Goal: Task Accomplishment & Management: Use online tool/utility

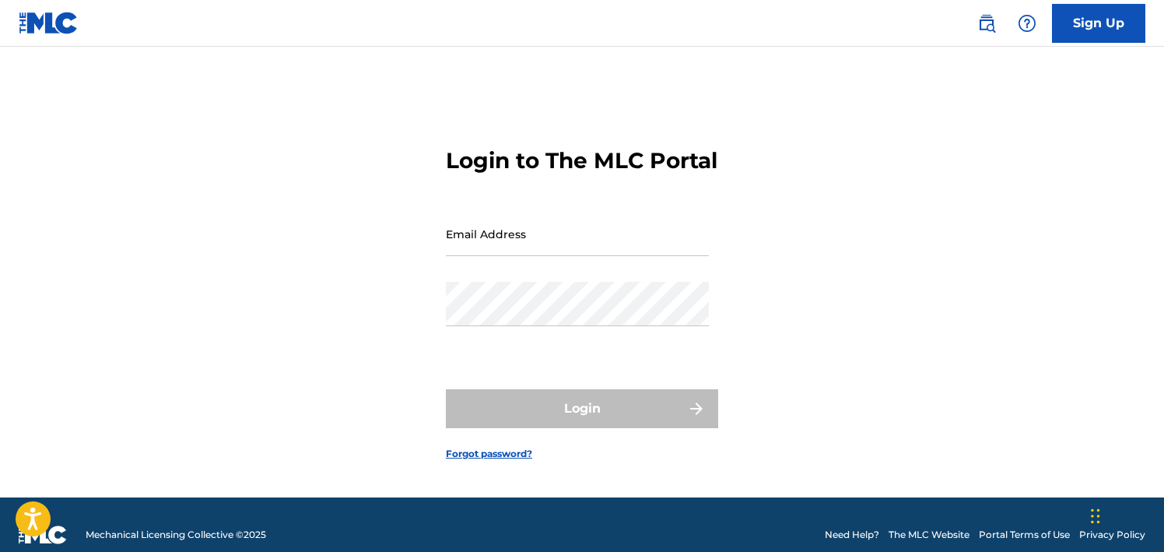
click at [517, 256] on input "Email Address" at bounding box center [577, 234] width 263 height 44
type input "[PERSON_NAME][EMAIL_ADDRESS][PERSON_NAME][DOMAIN_NAME]"
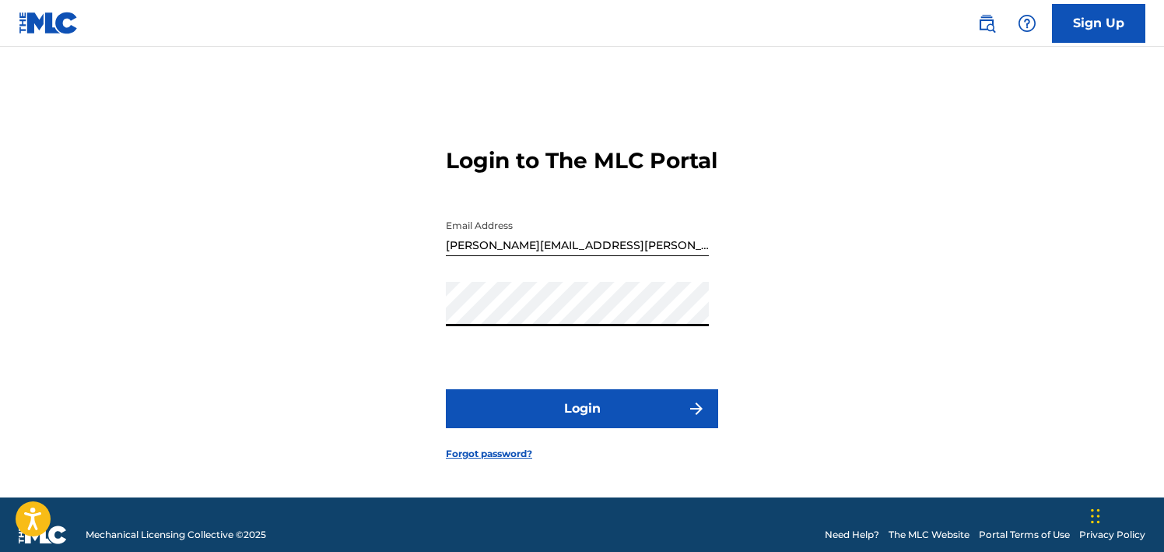
click at [557, 417] on button "Login" at bounding box center [582, 408] width 272 height 39
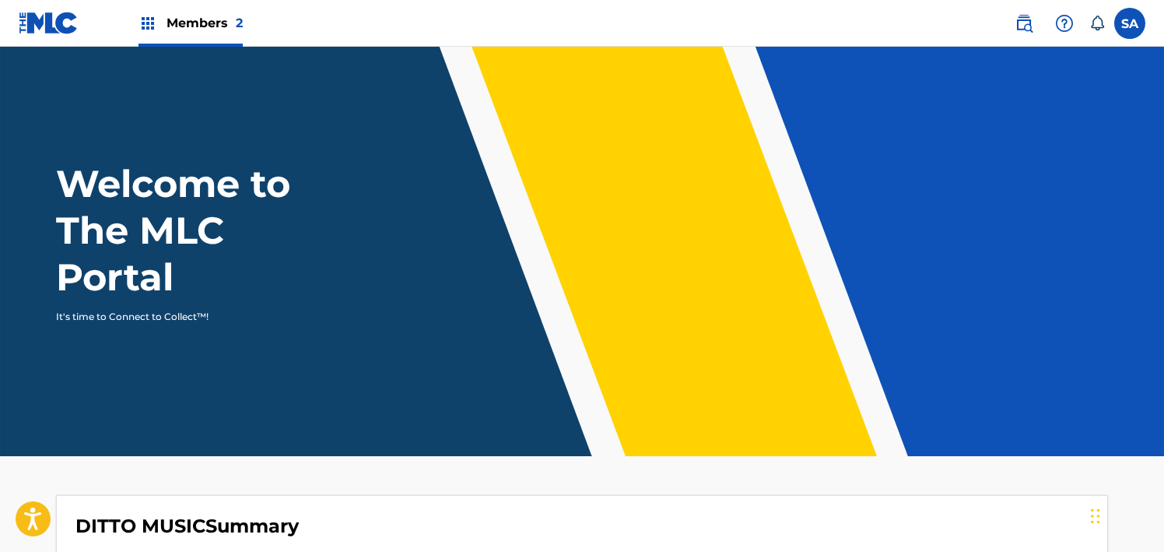
click at [149, 19] on img at bounding box center [147, 23] width 19 height 19
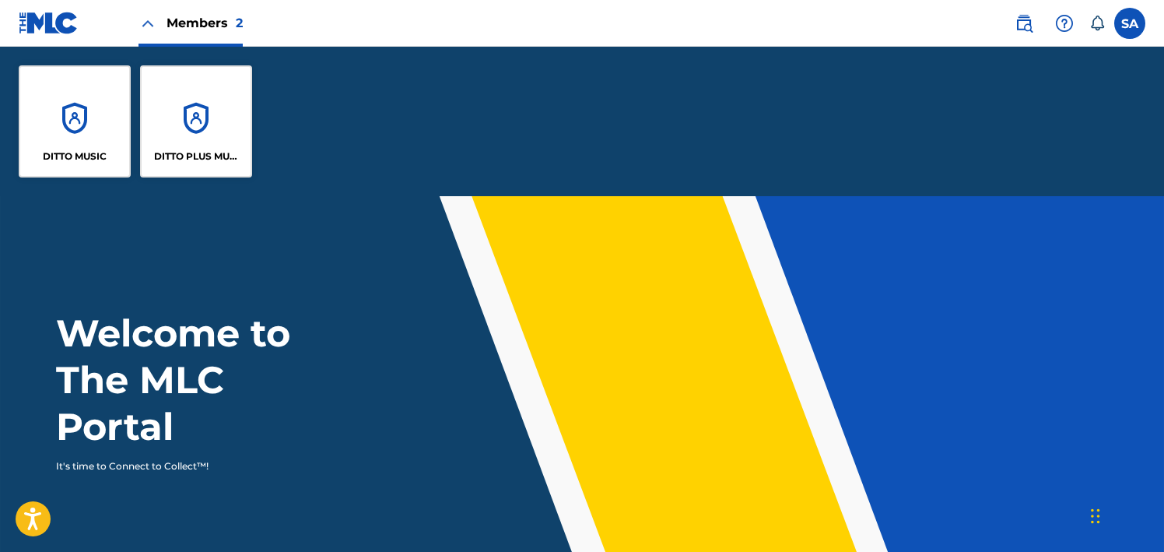
click at [185, 102] on div "DITTO PLUS MUSIC" at bounding box center [196, 121] width 112 height 112
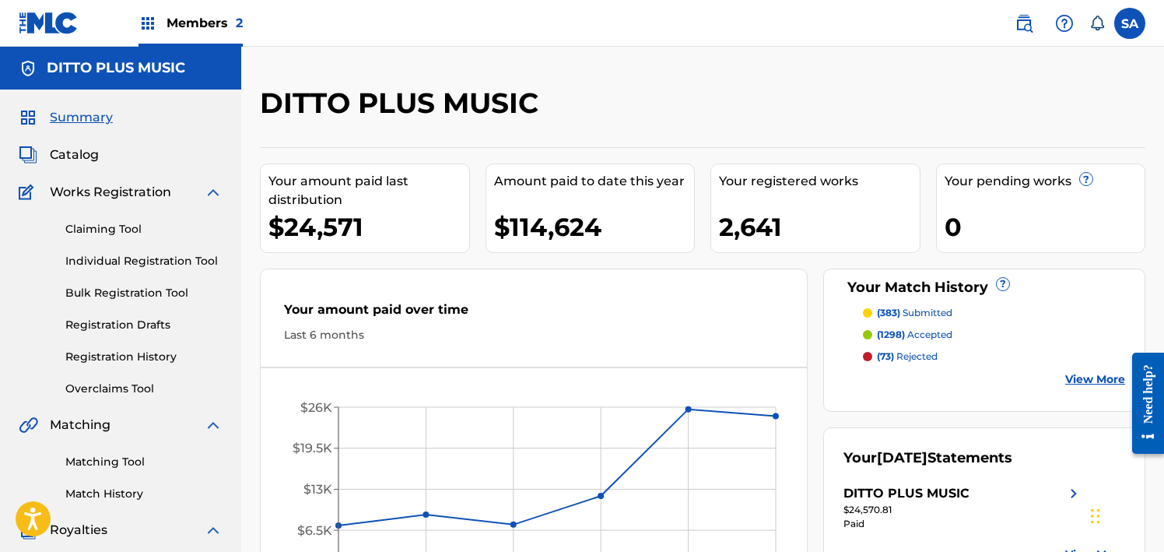
click at [78, 152] on span "Catalog" at bounding box center [74, 154] width 49 height 19
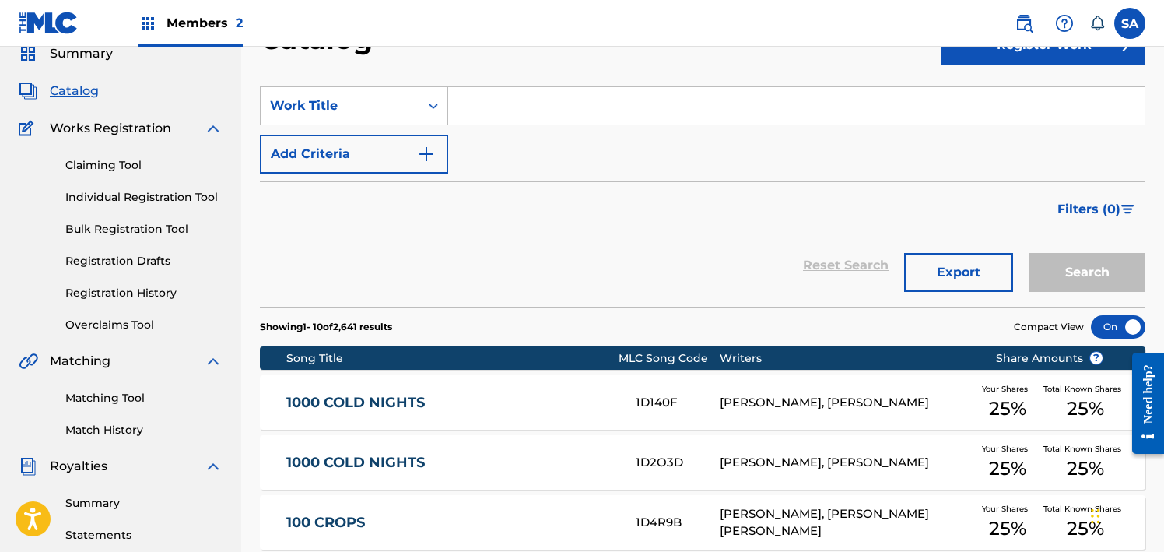
scroll to position [65, 0]
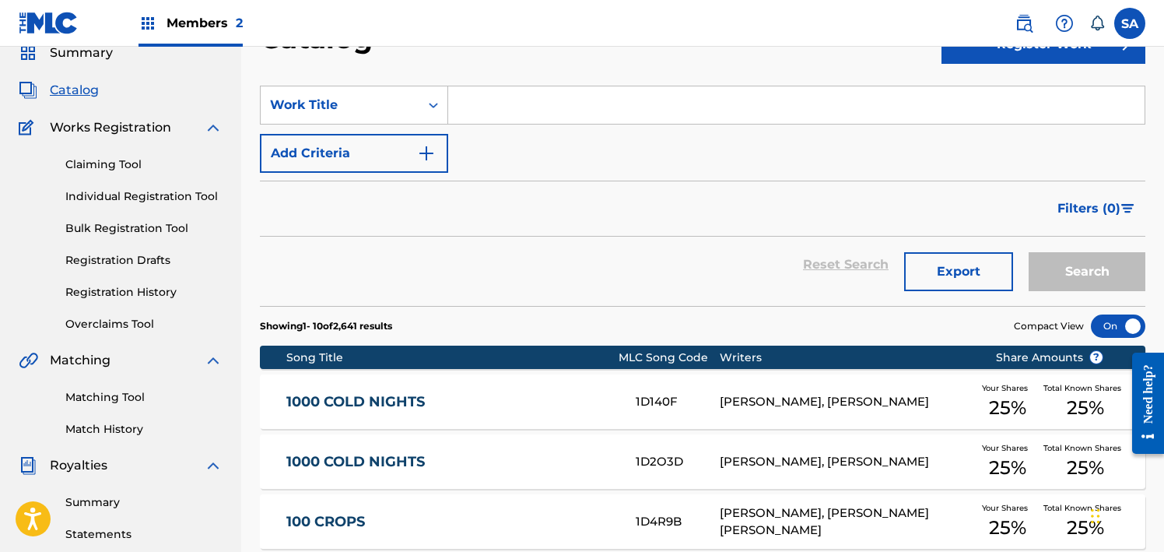
click at [83, 394] on link "Matching Tool" at bounding box center [143, 397] width 157 height 16
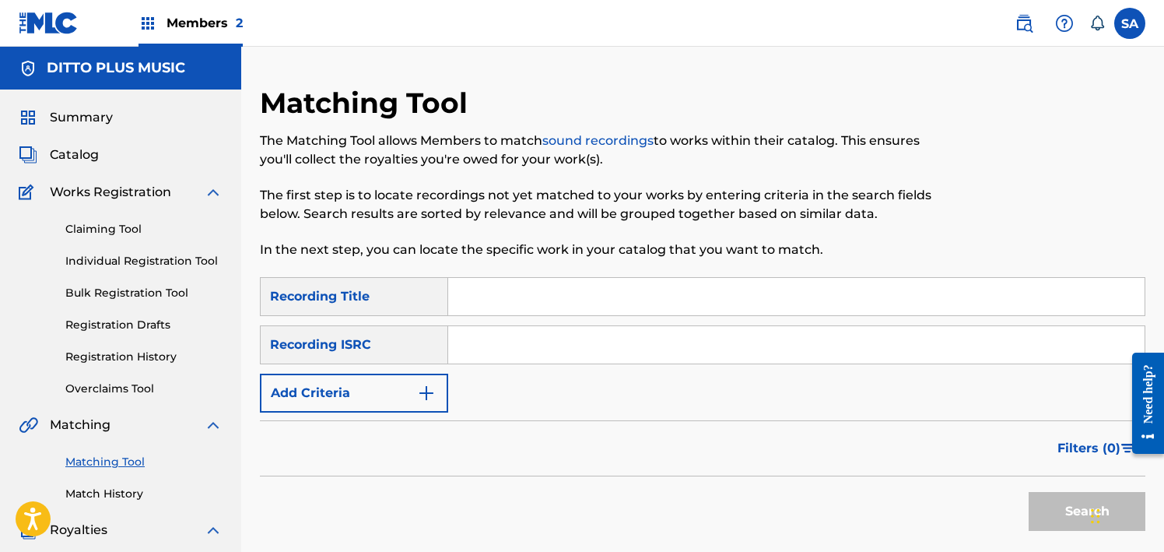
click at [542, 305] on input "Search Form" at bounding box center [796, 296] width 696 height 37
paste input "Caps Mob Ties"
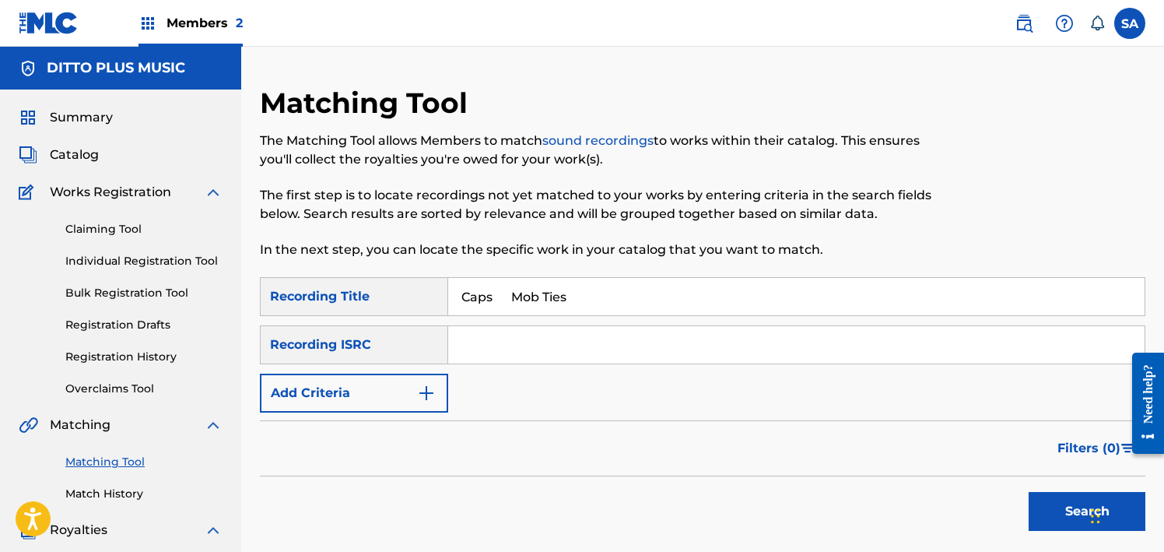
click at [478, 297] on input "Caps Mob Ties" at bounding box center [796, 296] width 696 height 37
type input "Mob Ties"
click at [403, 349] on div "Recording ISRC" at bounding box center [354, 344] width 188 height 39
click at [389, 394] on button "Add Criteria" at bounding box center [354, 392] width 188 height 39
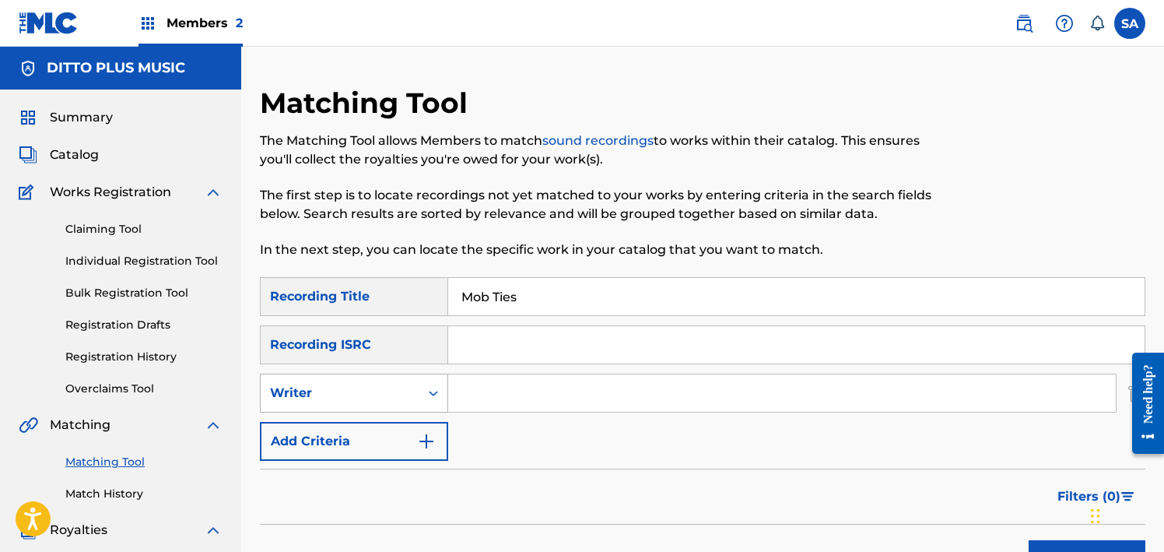
click at [365, 387] on div "Writer" at bounding box center [340, 393] width 140 height 19
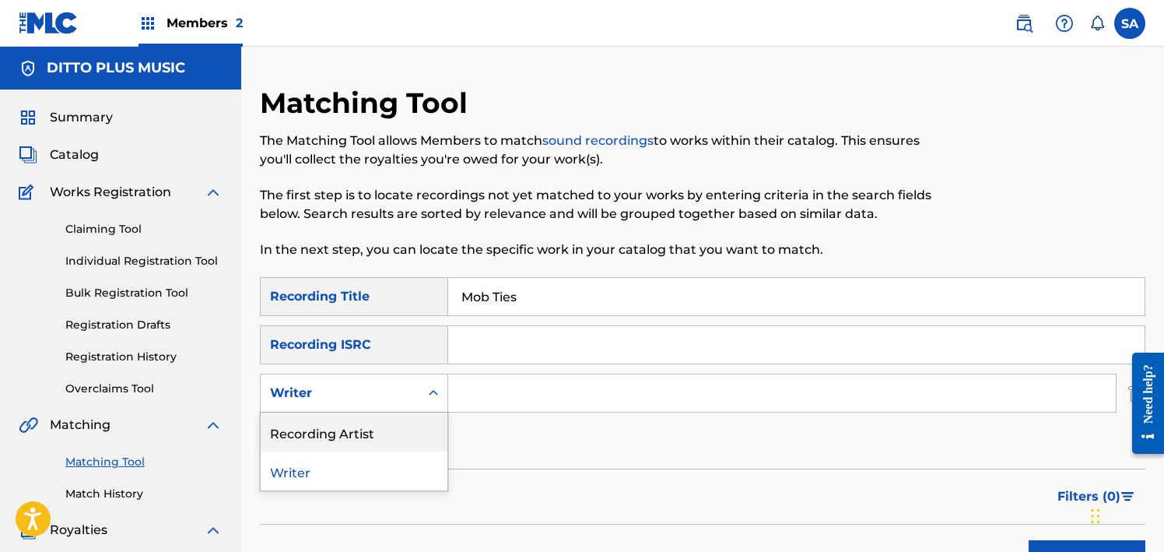
drag, startPoint x: 341, startPoint y: 441, endPoint x: 350, endPoint y: 439, distance: 9.6
click at [345, 440] on div "Recording Artist" at bounding box center [354, 431] width 187 height 39
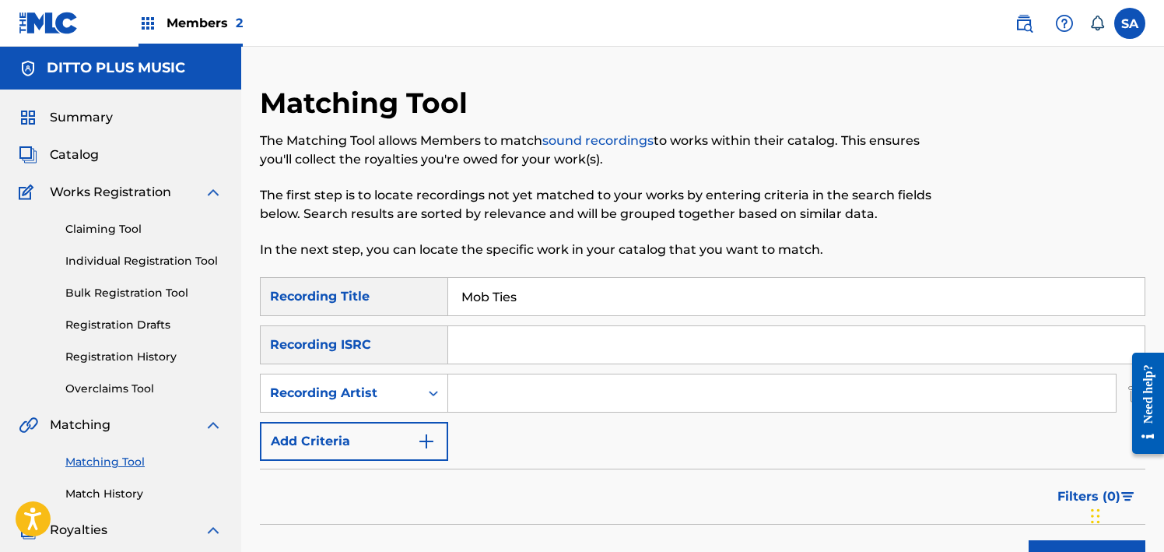
click at [507, 395] on input "Search Form" at bounding box center [782, 392] width 668 height 37
paste input "Caps"
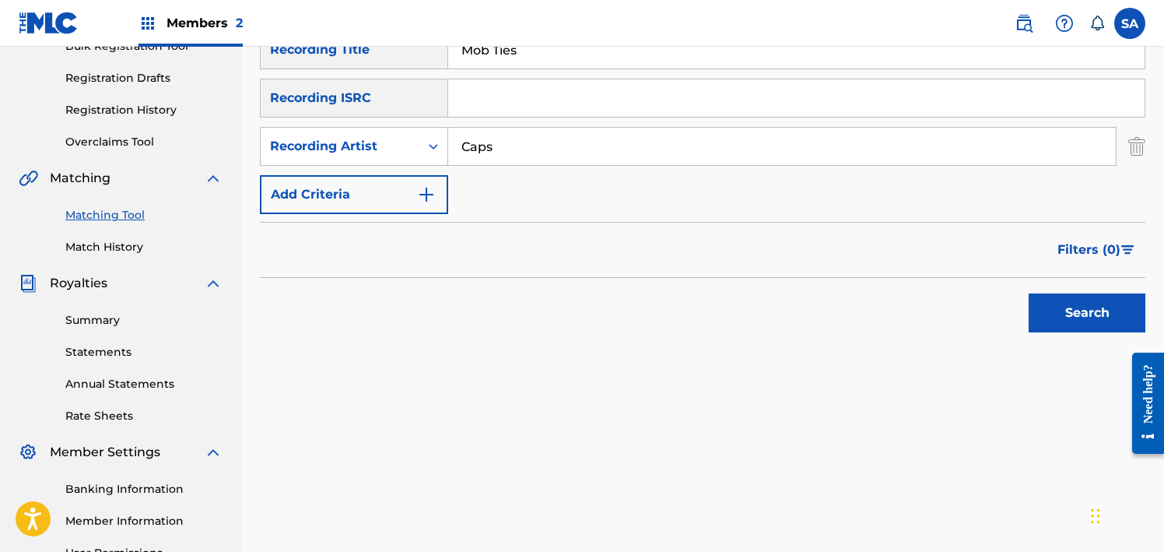
scroll to position [256, 0]
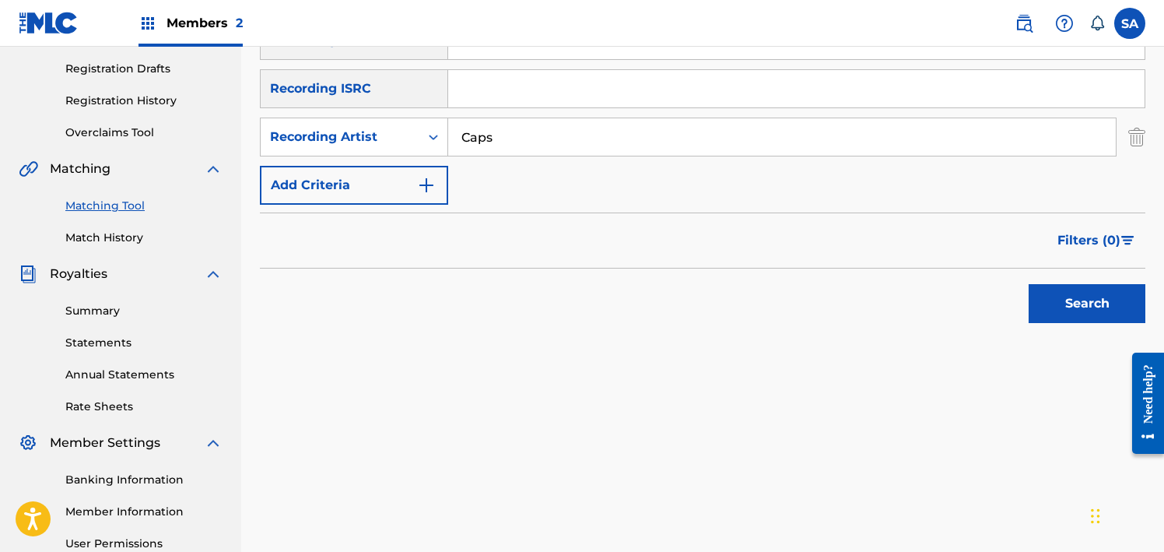
type input "Caps"
click at [1084, 307] on button "Search" at bounding box center [1087, 303] width 117 height 39
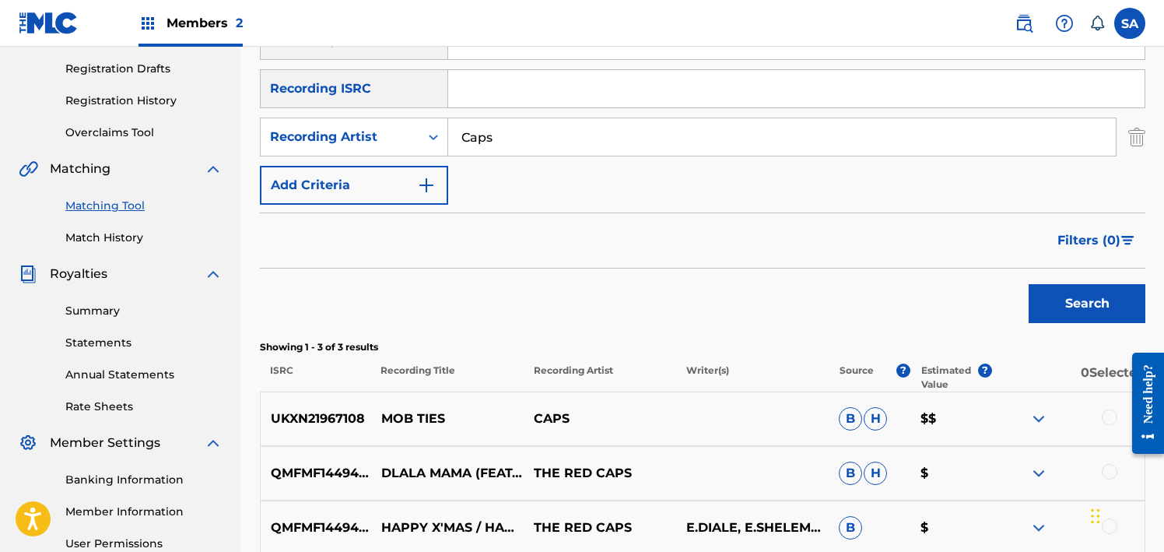
scroll to position [413, 0]
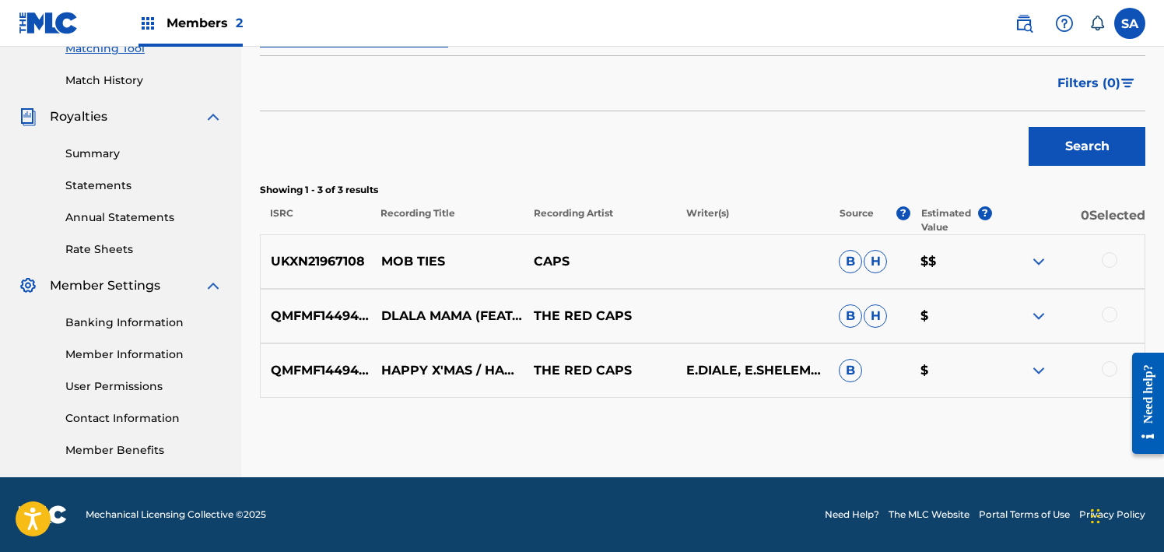
click at [305, 259] on p "UKXN21967108" at bounding box center [316, 261] width 110 height 19
copy p "UKXN21967108"
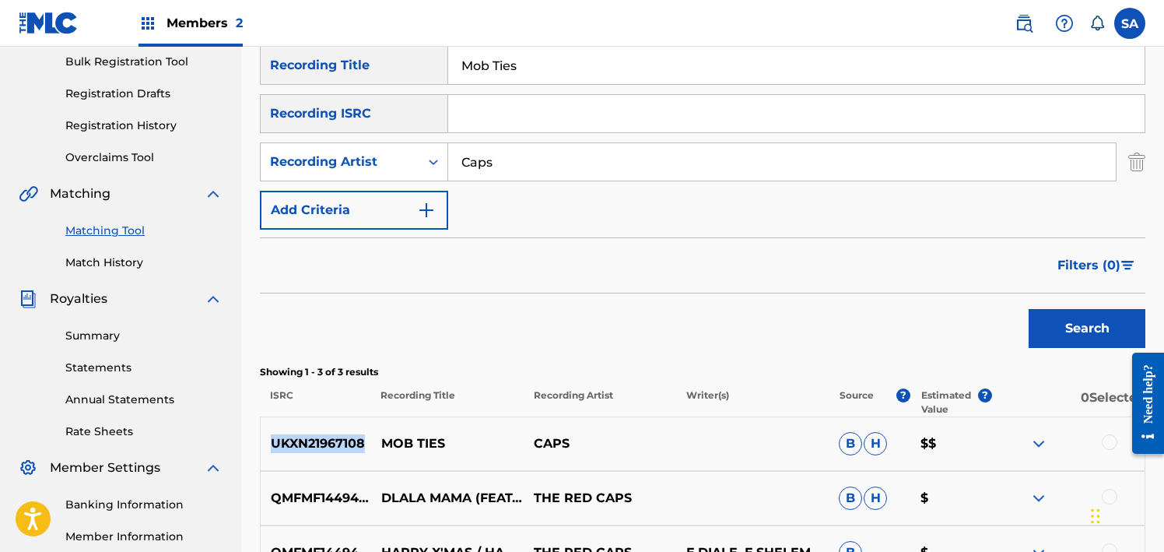
scroll to position [224, 0]
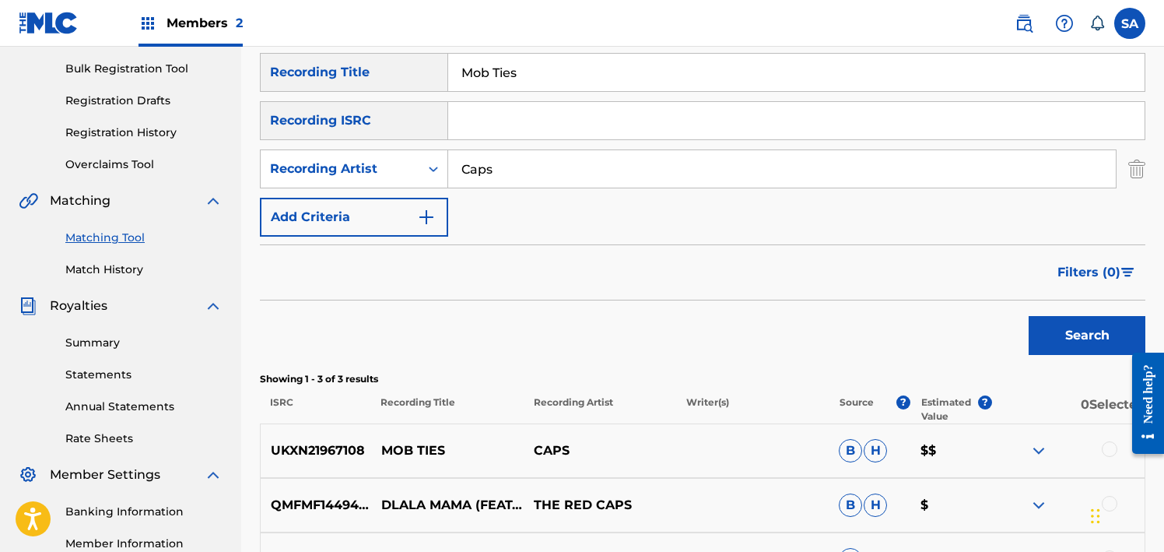
click at [522, 82] on input "Mob Ties" at bounding box center [796, 72] width 696 height 37
click at [523, 82] on input "Mob Ties" at bounding box center [796, 72] width 696 height 37
